Goal: Information Seeking & Learning: Learn about a topic

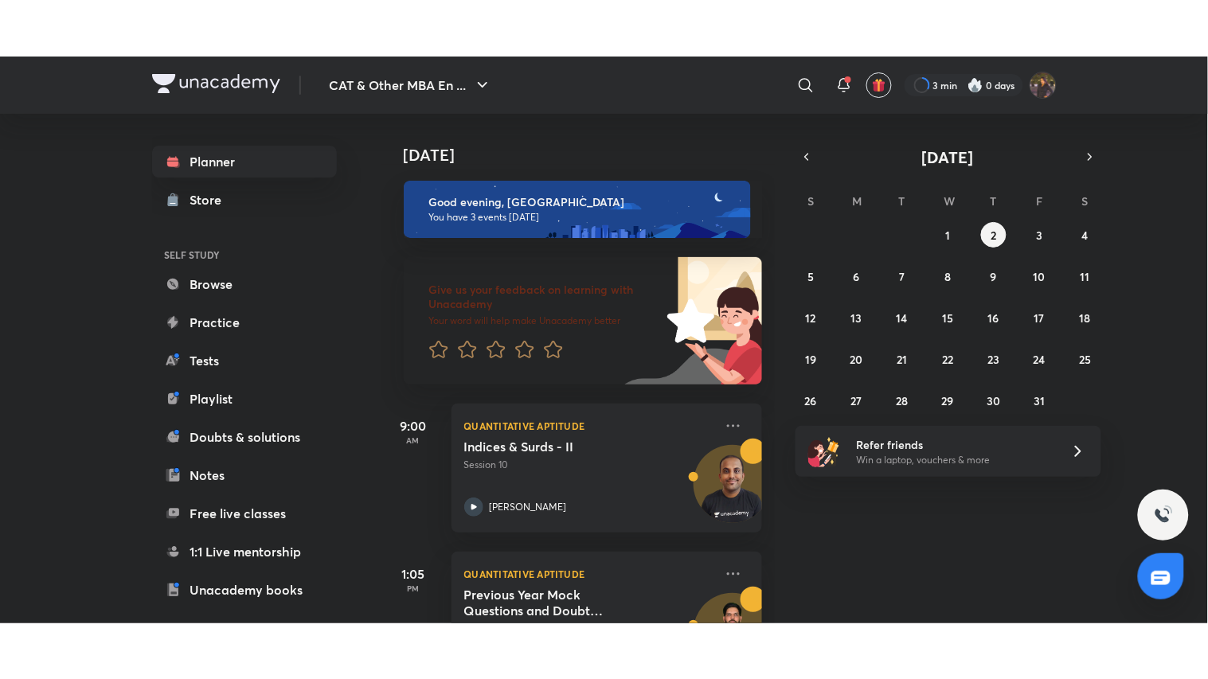
scroll to position [231, 0]
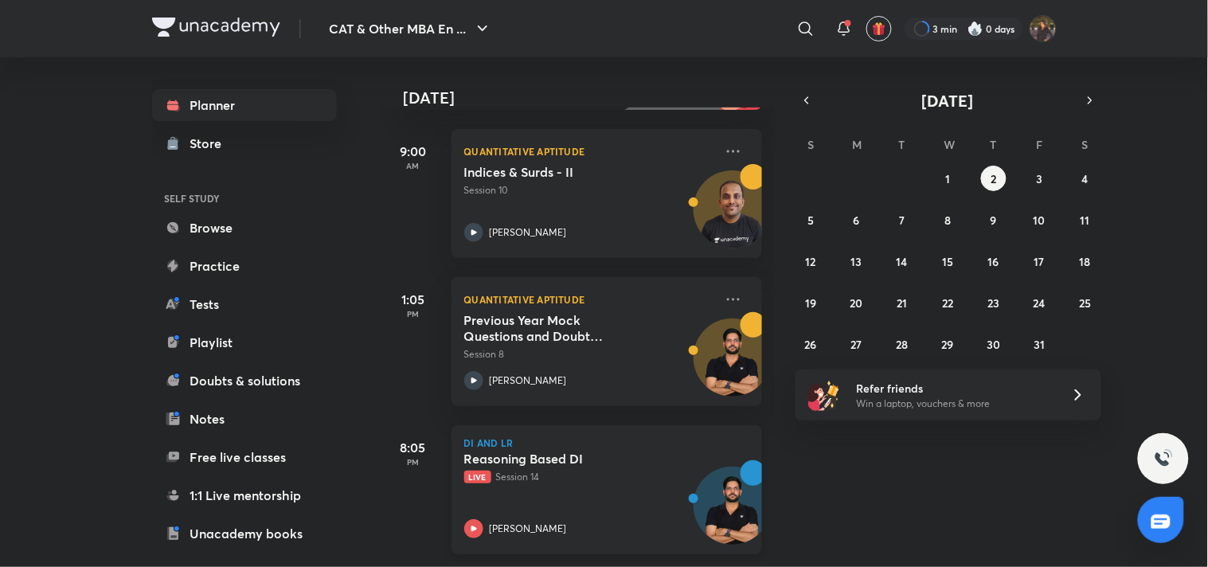
click at [483, 451] on h5 "Reasoning Based DI" at bounding box center [563, 459] width 198 height 16
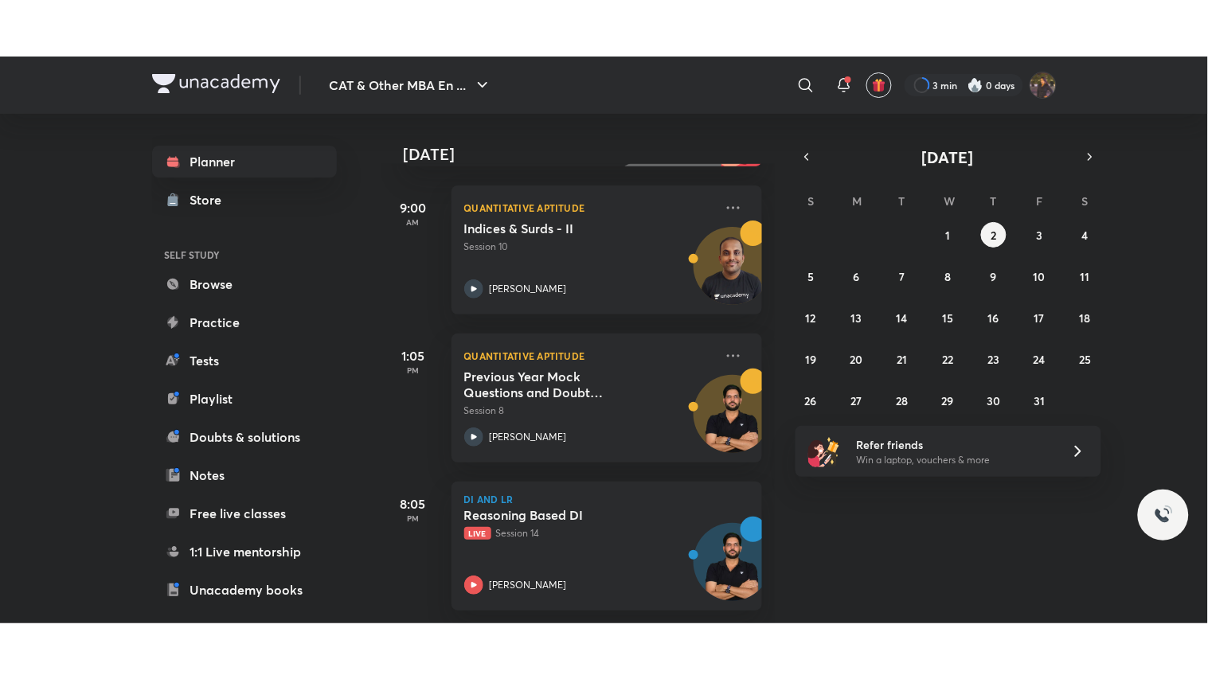
scroll to position [119, 0]
